Goal: Information Seeking & Learning: Learn about a topic

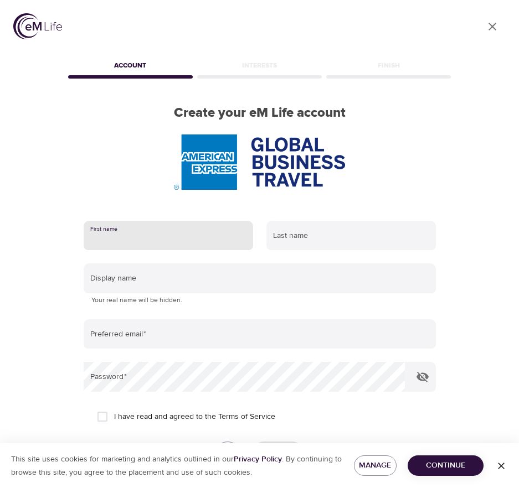
click at [169, 240] on input "text" at bounding box center [168, 236] width 169 height 30
type input "r"
type input "[PERSON_NAME]"
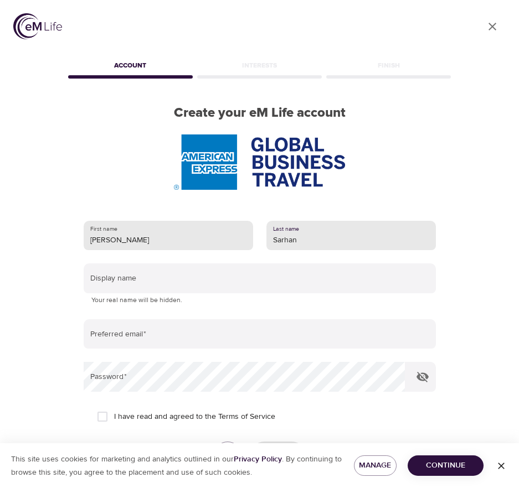
type input "Sarhan"
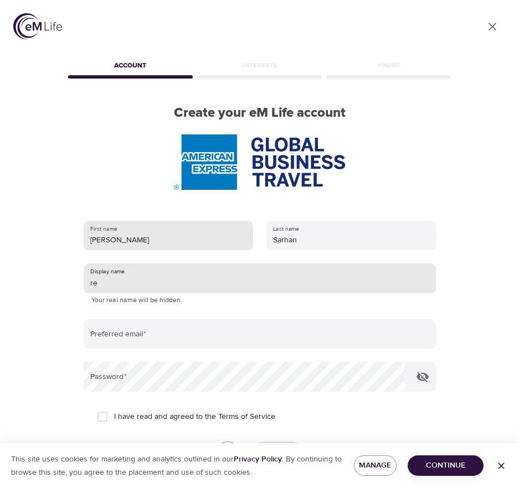
type input "r"
type input "Reema"
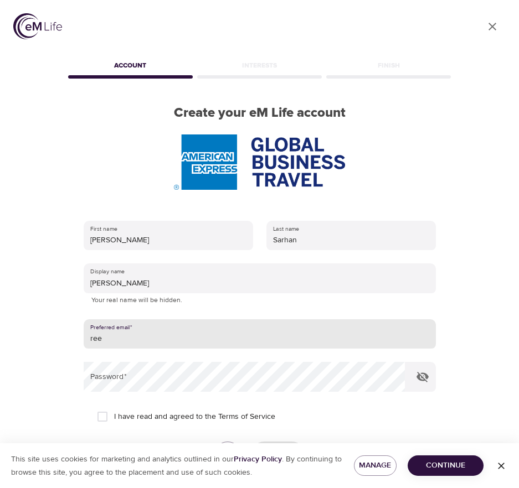
type input "[PERSON_NAME][EMAIL_ADDRESS][PERSON_NAME][DOMAIN_NAME]"
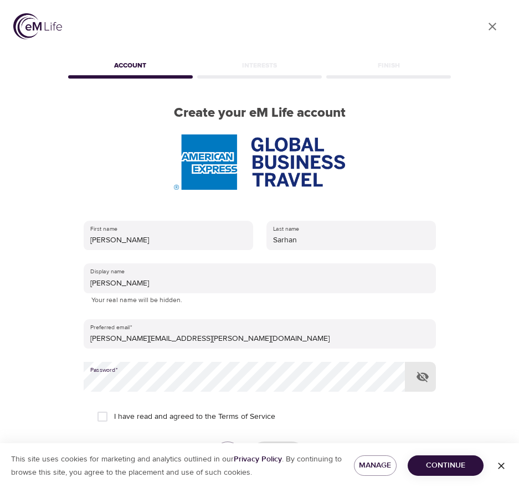
click at [423, 376] on icon "button" at bounding box center [422, 376] width 13 height 13
click at [100, 412] on input "I have read and agreed to the Terms of Service" at bounding box center [102, 416] width 23 height 23
checkbox input "true"
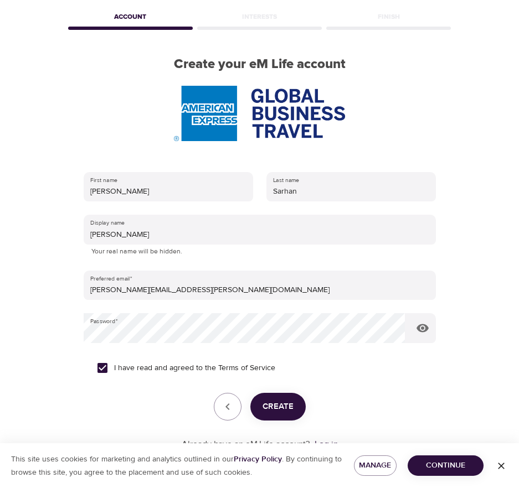
scroll to position [86, 0]
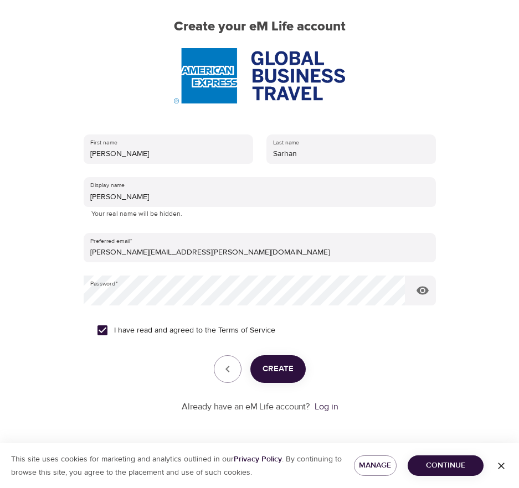
click at [281, 366] on span "Create" at bounding box center [277, 369] width 31 height 14
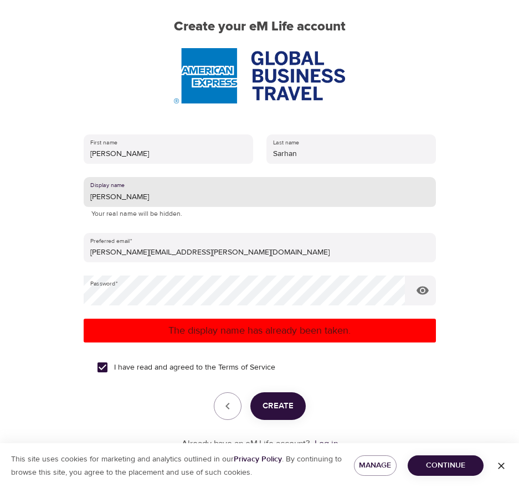
click at [125, 196] on input "Reema" at bounding box center [260, 192] width 352 height 30
type input "[PERSON_NAME] S"
click at [273, 412] on span "Create" at bounding box center [277, 406] width 31 height 14
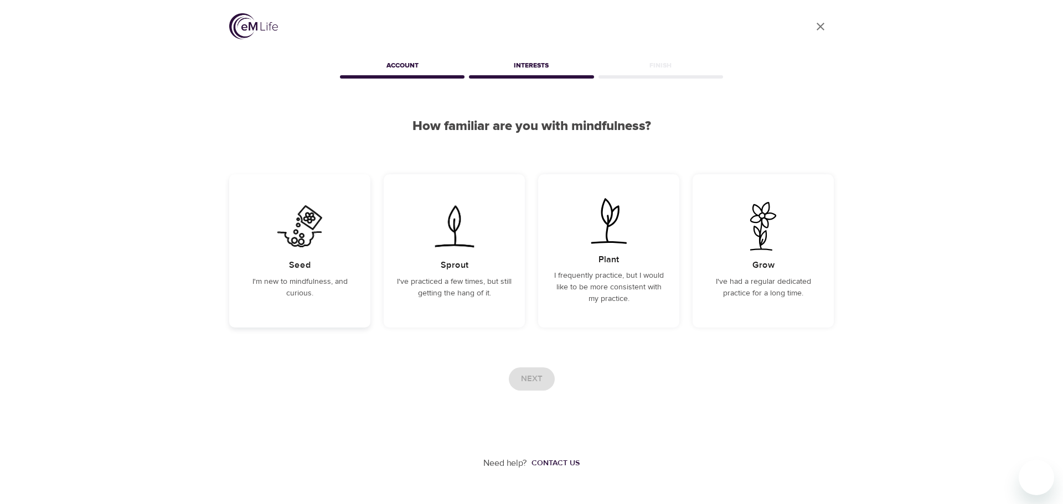
click at [298, 275] on div "Seed I'm new to mindfulness, and curious." at bounding box center [299, 250] width 141 height 153
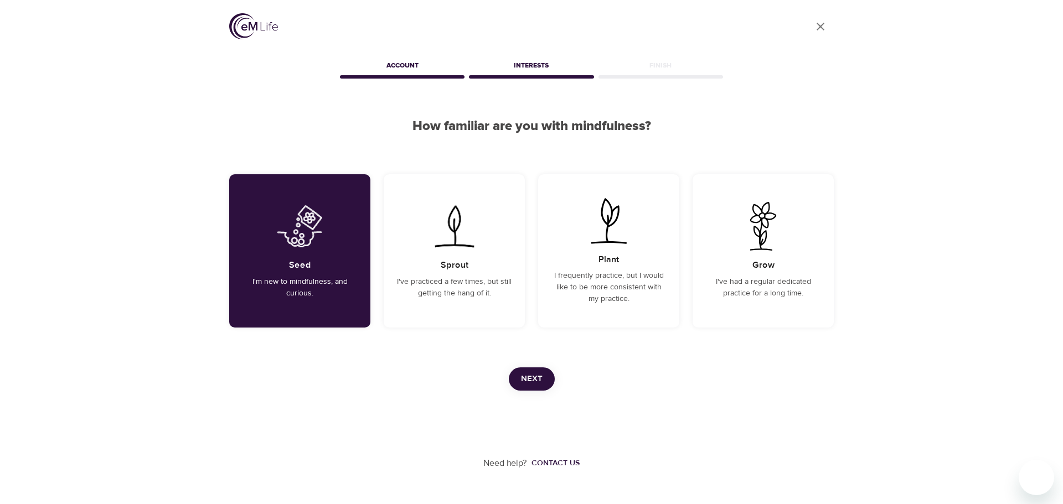
click at [518, 375] on span "Next" at bounding box center [532, 379] width 22 height 14
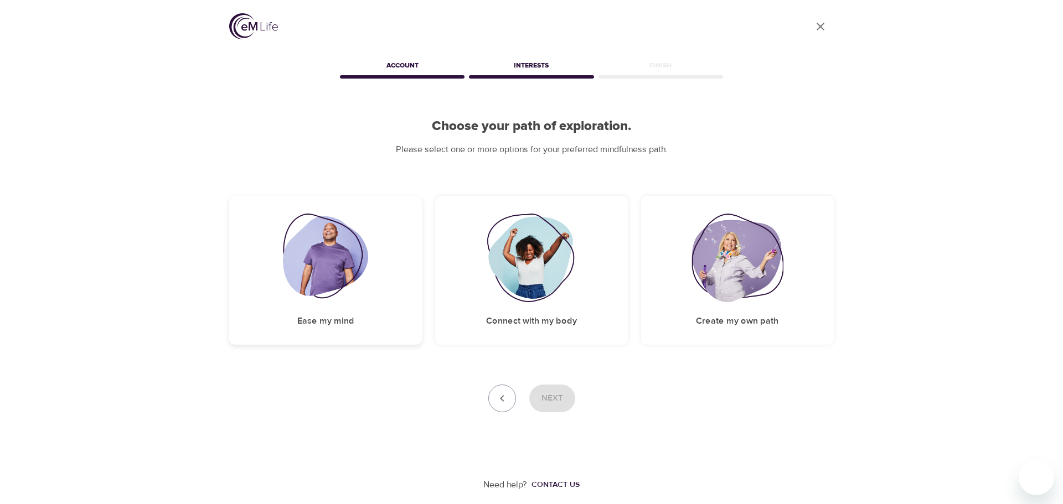
click at [336, 254] on img at bounding box center [326, 258] width 86 height 89
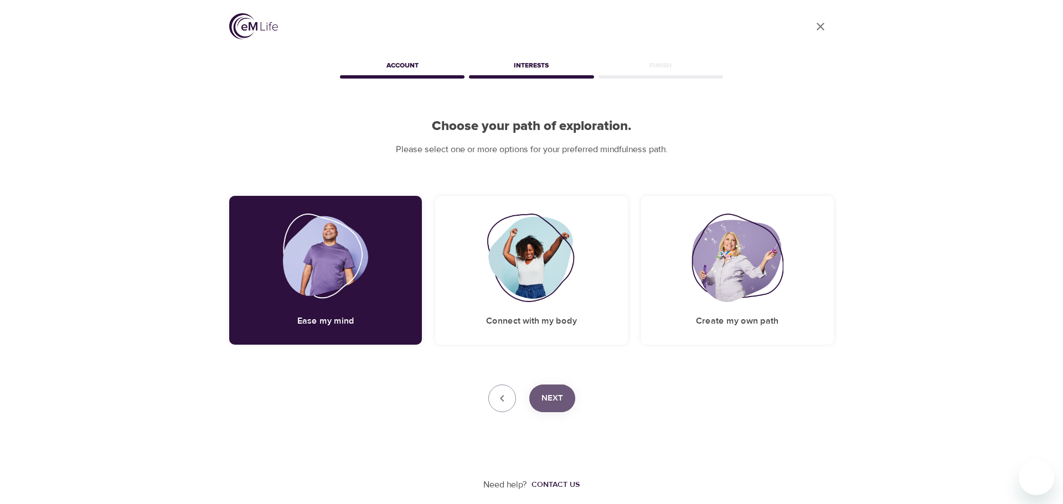
click at [518, 397] on span "Next" at bounding box center [552, 398] width 22 height 14
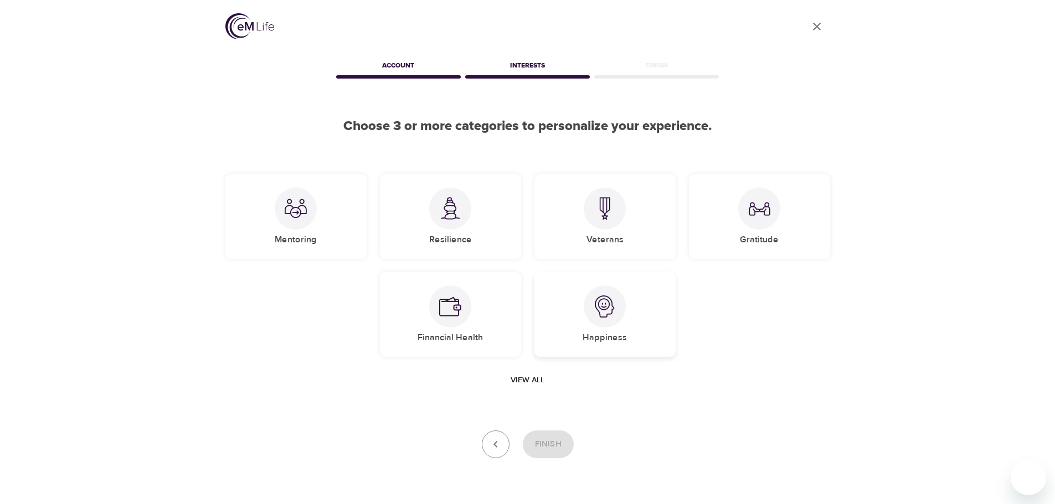
click at [518, 308] on img at bounding box center [604, 307] width 22 height 22
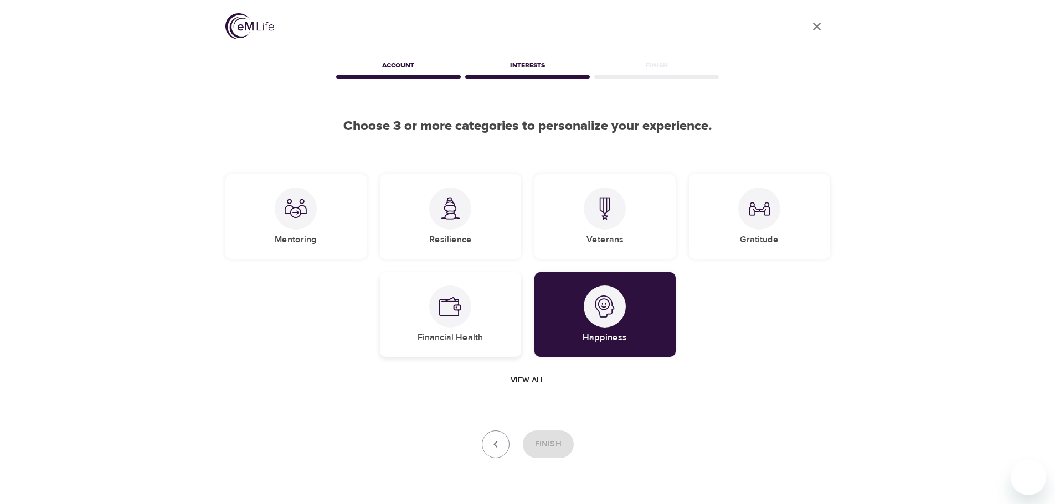
click at [451, 307] on img at bounding box center [450, 307] width 22 height 22
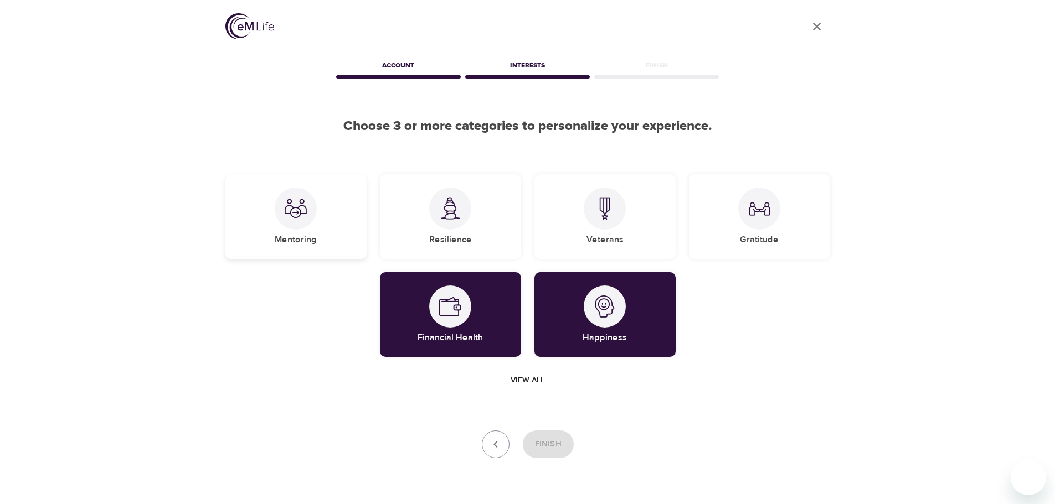
click at [326, 213] on div "Mentoring" at bounding box center [295, 216] width 141 height 85
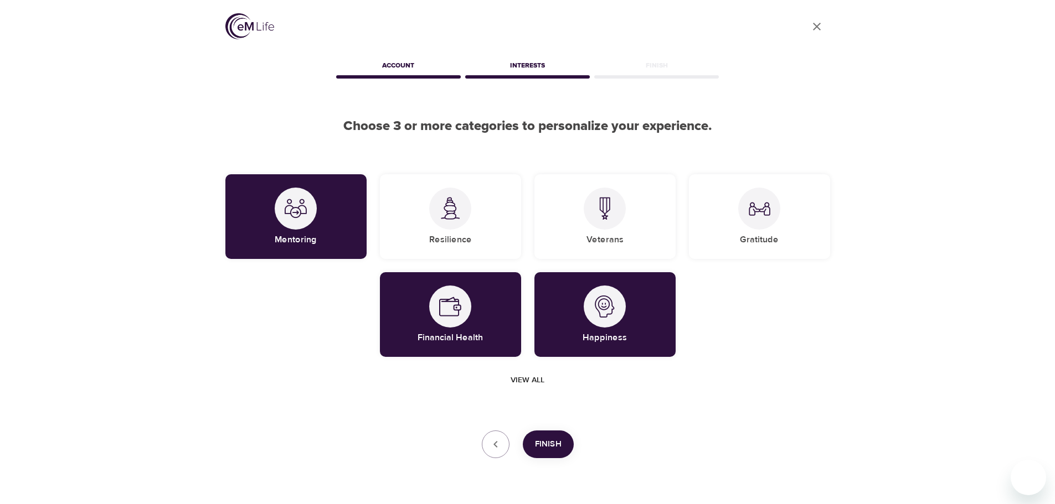
click at [518, 443] on span "Finish" at bounding box center [548, 444] width 27 height 14
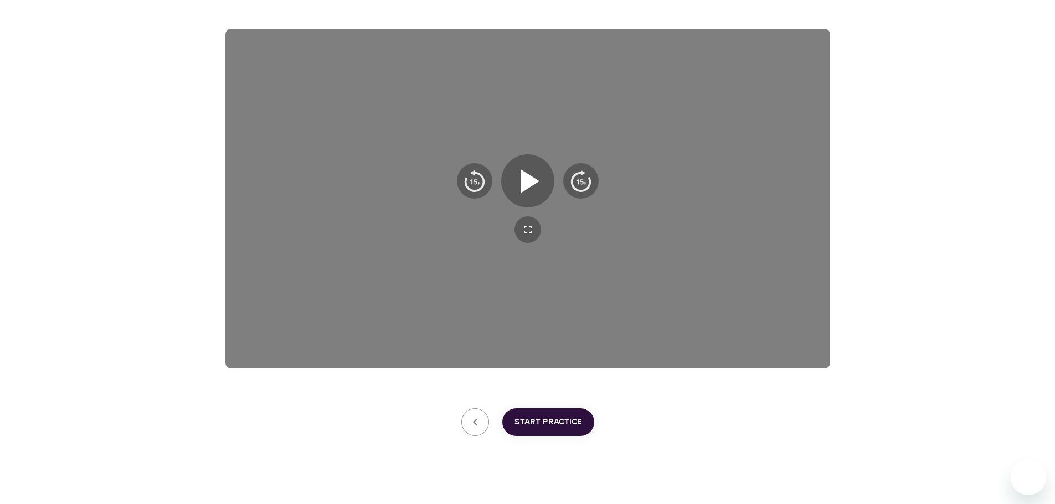
scroll to position [178, 0]
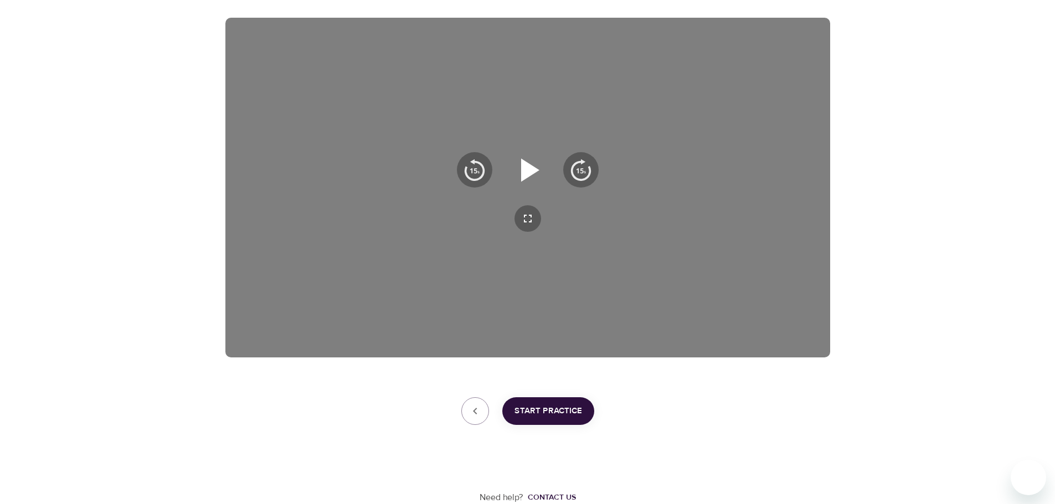
click at [518, 167] on icon "button" at bounding box center [530, 169] width 18 height 23
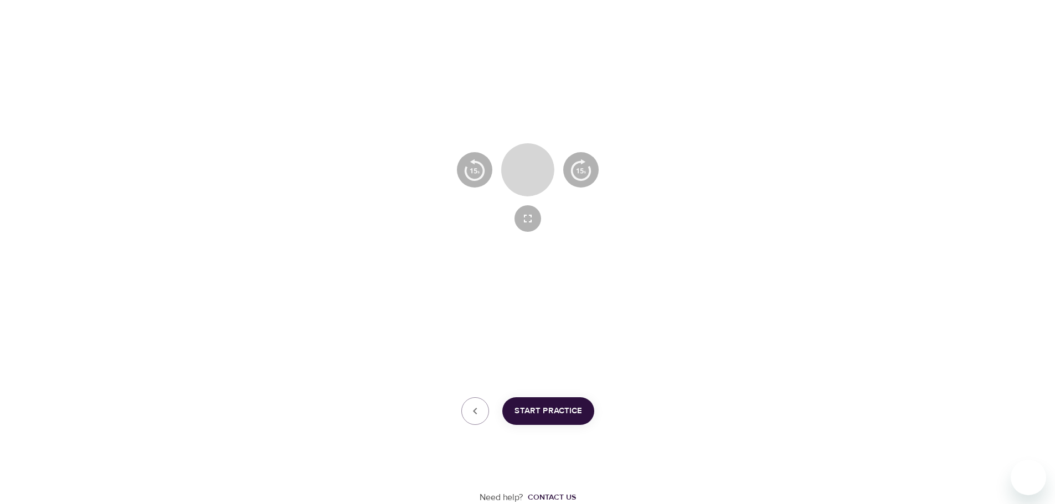
click at [518, 171] on icon "button" at bounding box center [528, 169] width 20 height 23
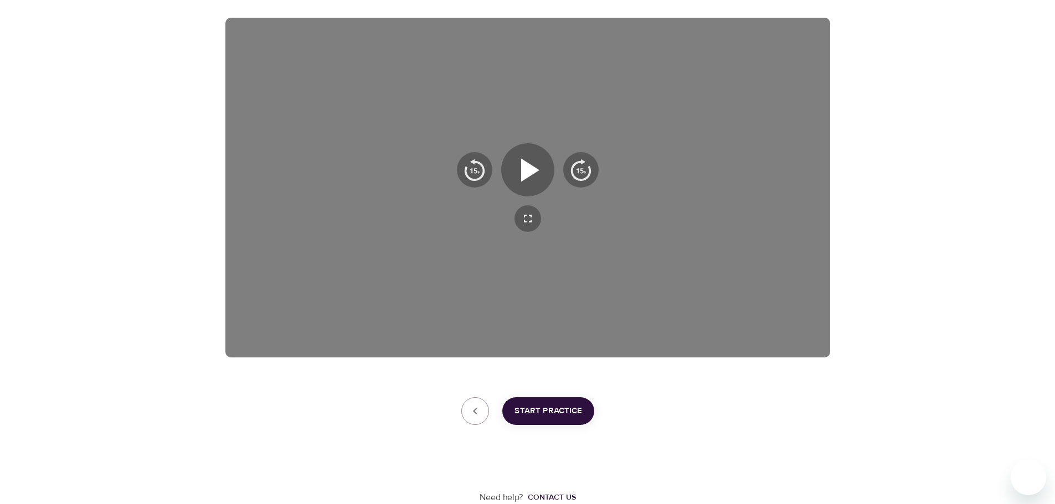
click at [518, 405] on span "Start Practice" at bounding box center [548, 411] width 68 height 14
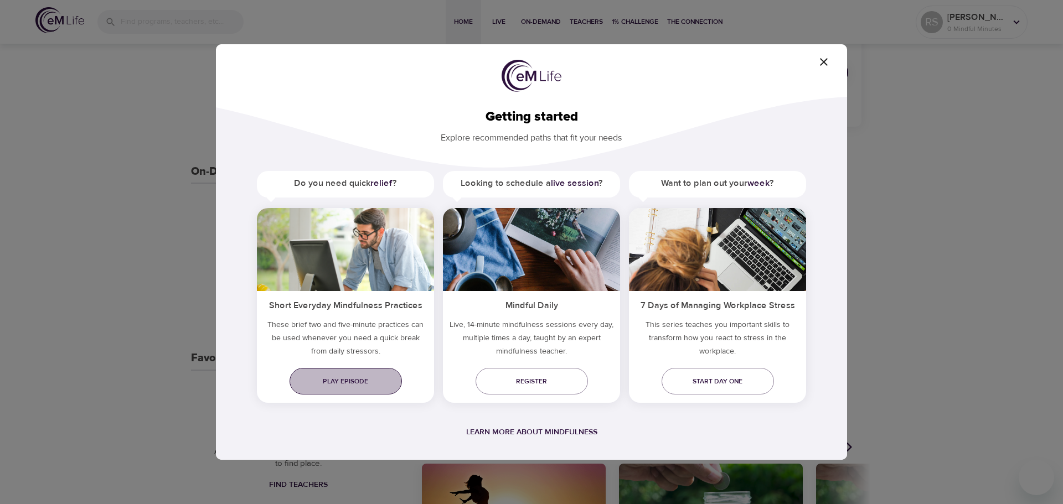
click at [342, 379] on span "Play episode" at bounding box center [345, 382] width 95 height 12
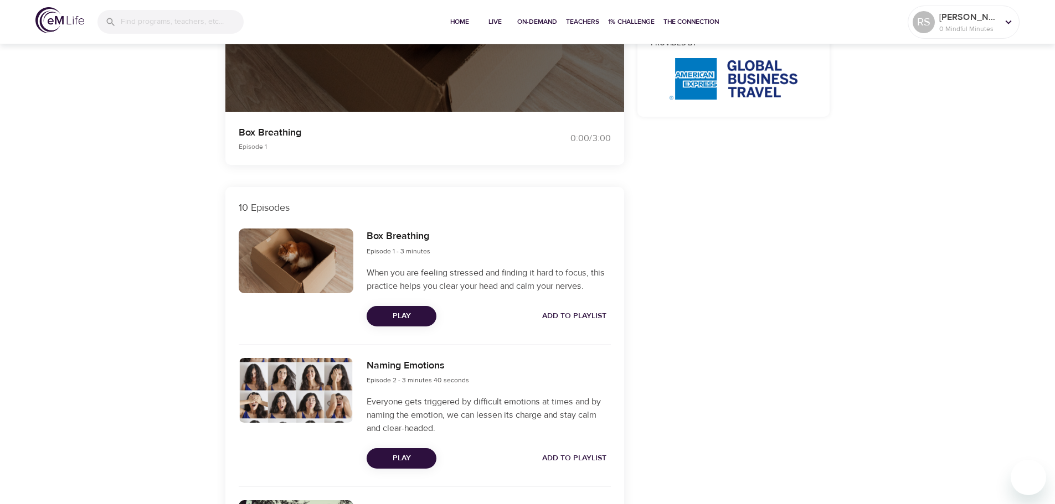
scroll to position [241, 0]
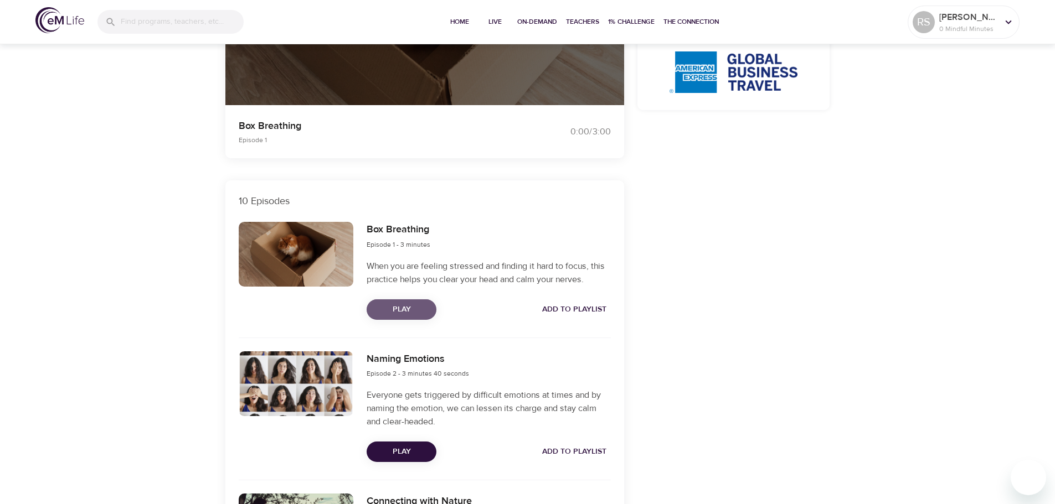
click at [385, 305] on span "Play" at bounding box center [401, 310] width 52 height 14
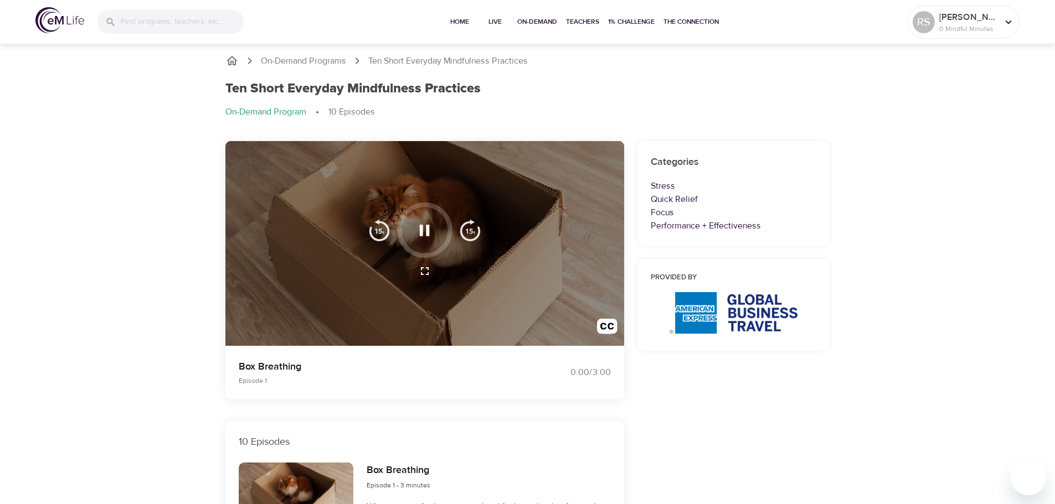
scroll to position [0, 0]
click at [428, 228] on icon "button" at bounding box center [425, 230] width 10 height 11
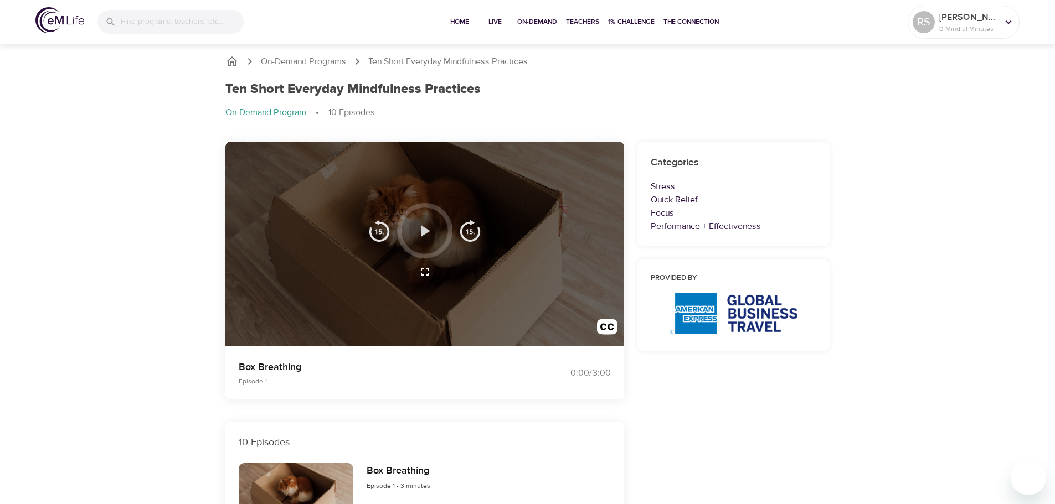
click at [428, 228] on icon "button" at bounding box center [424, 230] width 19 height 19
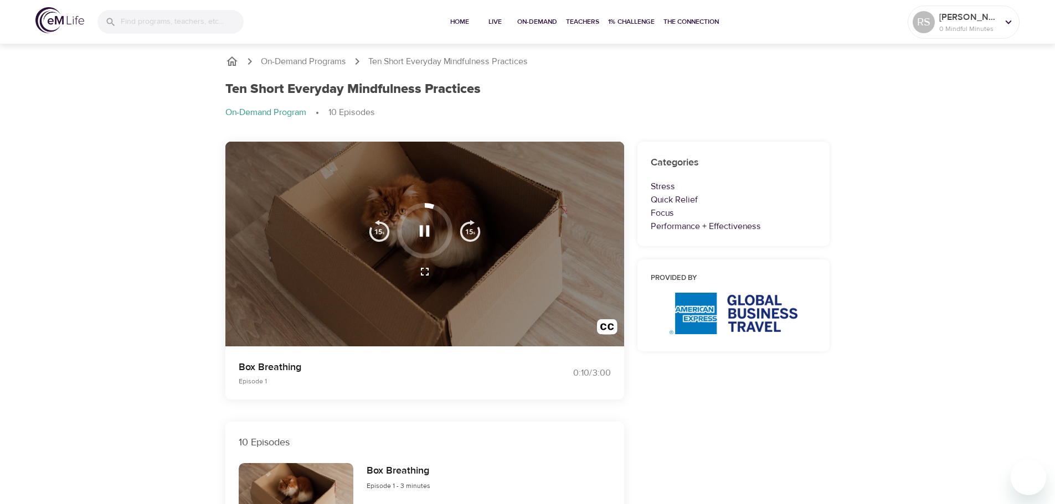
click at [430, 228] on icon "button" at bounding box center [424, 230] width 19 height 19
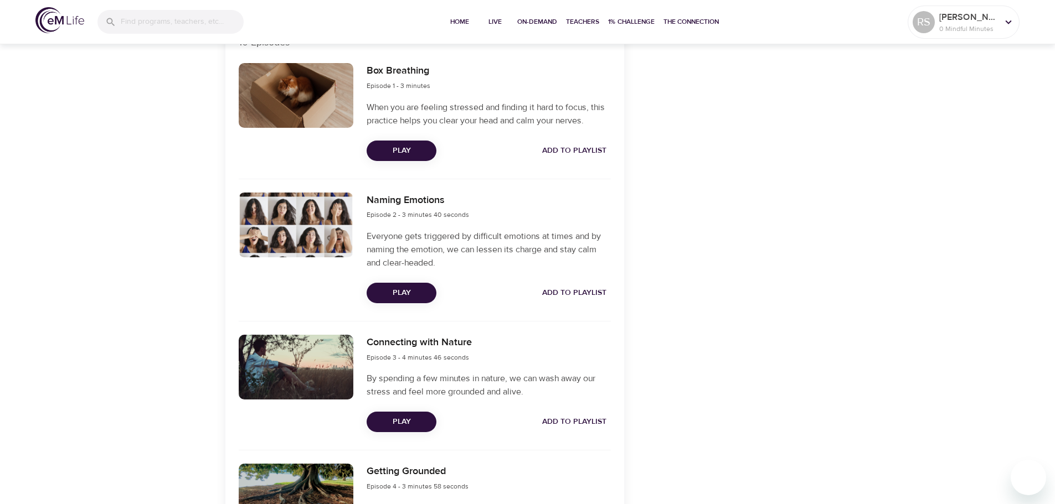
scroll to position [405, 0]
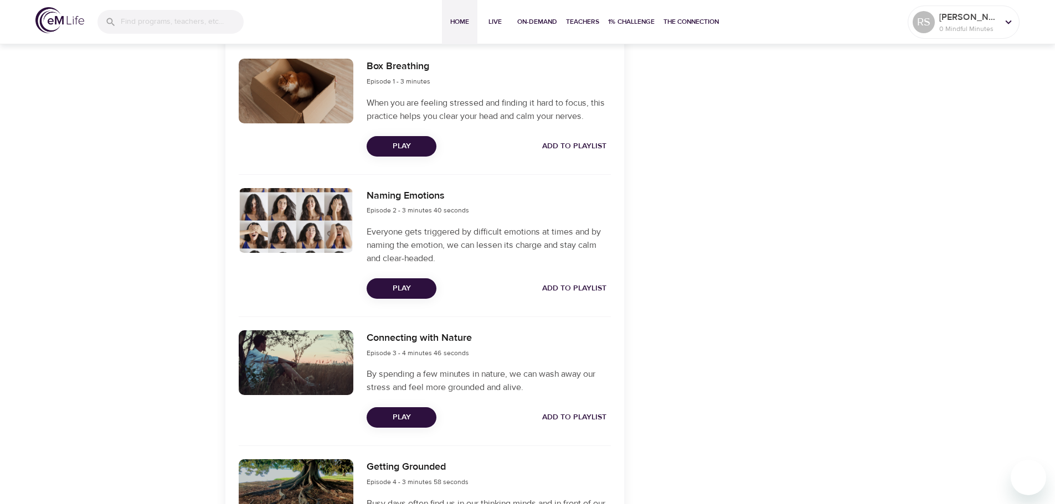
click at [453, 19] on span "Home" at bounding box center [459, 22] width 27 height 12
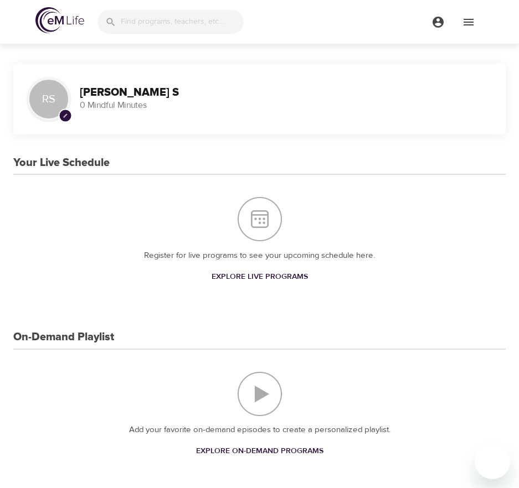
click at [441, 263] on div "Register for live programs to see your upcoming schedule here. Explore Live Pro…" at bounding box center [259, 242] width 492 height 134
drag, startPoint x: 2, startPoint y: 311, endPoint x: 441, endPoint y: 447, distance: 460.2
click at [441, 447] on div "Add your favorite on-demand episodes to create a personalized playlist. Explore…" at bounding box center [259, 417] width 492 height 134
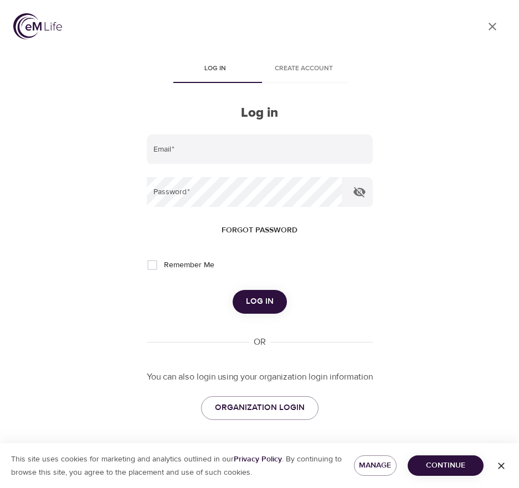
type input "[PERSON_NAME][EMAIL_ADDRESS][PERSON_NAME][DOMAIN_NAME]"
